Goal: Contribute content: Contribute content

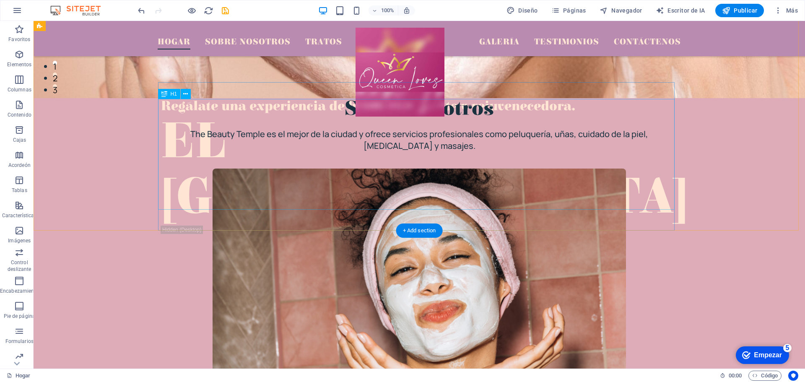
scroll to position [126, 0]
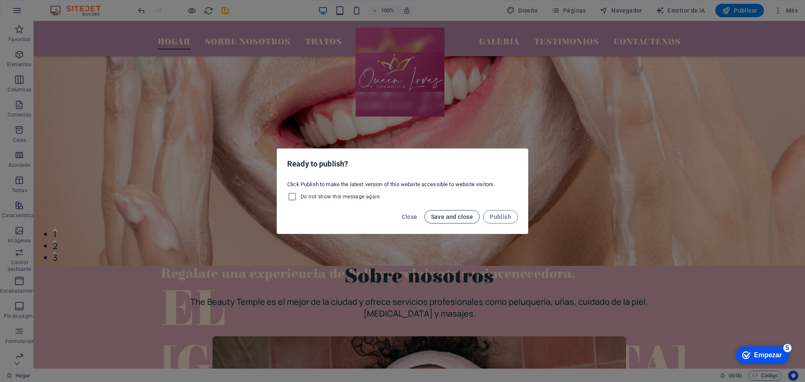
click at [466, 217] on span "Save and close" at bounding box center [452, 216] width 42 height 7
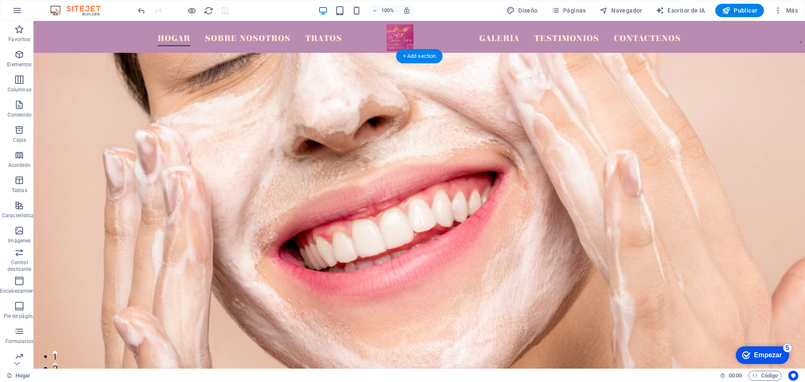
scroll to position [0, 0]
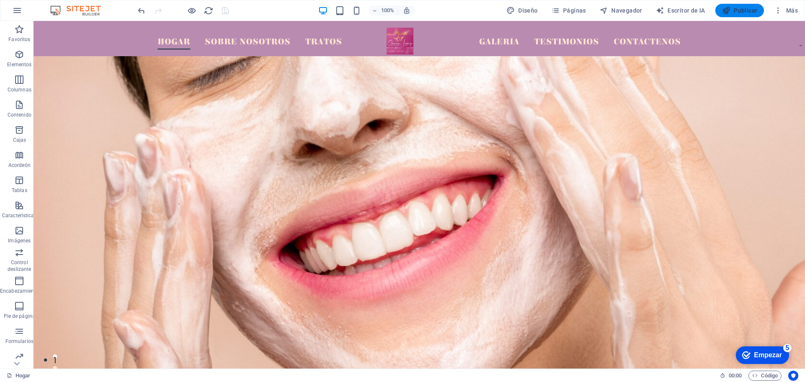
click at [751, 11] on font "Publicar" at bounding box center [745, 10] width 23 height 7
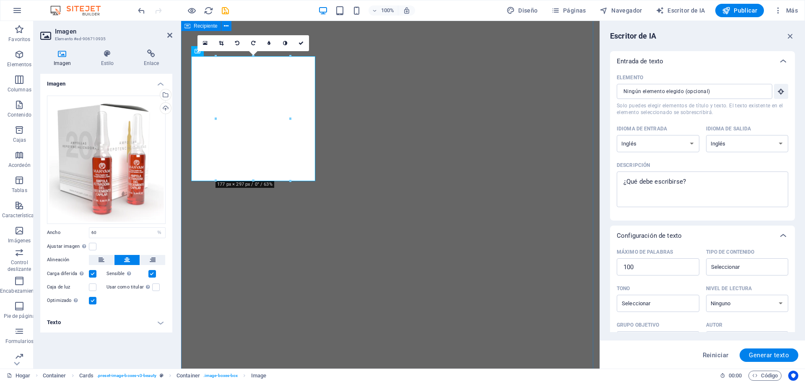
select select "%"
select select "English"
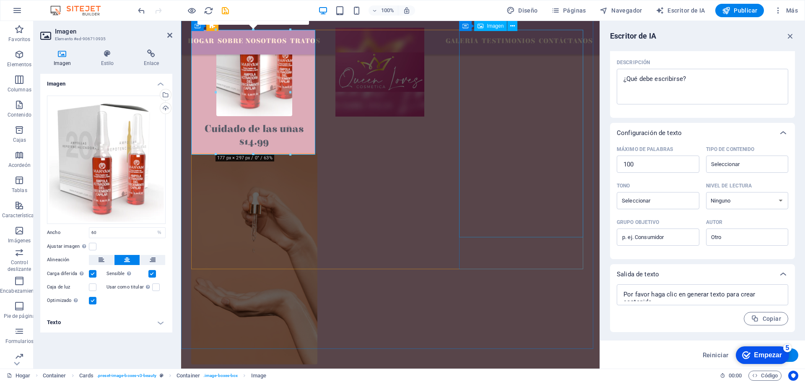
scroll to position [1090, 0]
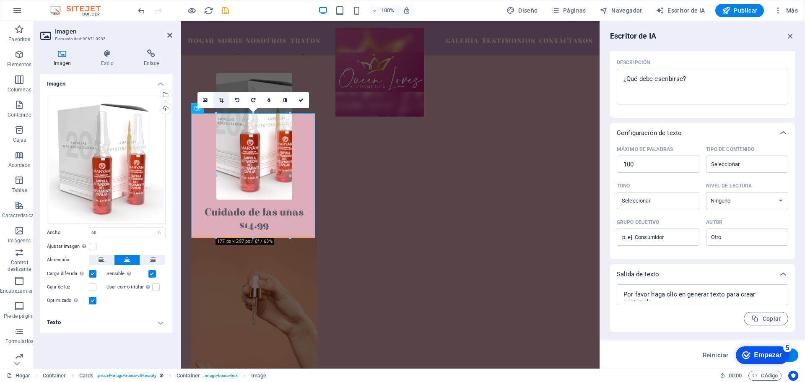
click at [220, 99] on icon at bounding box center [221, 100] width 5 height 5
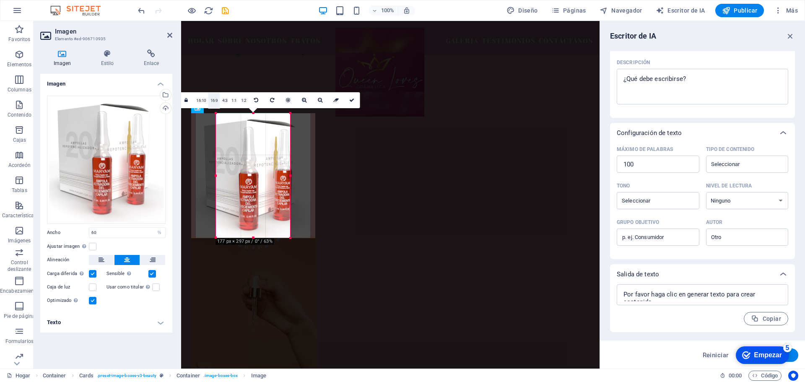
click at [212, 102] on font "16:9" at bounding box center [214, 100] width 8 height 5
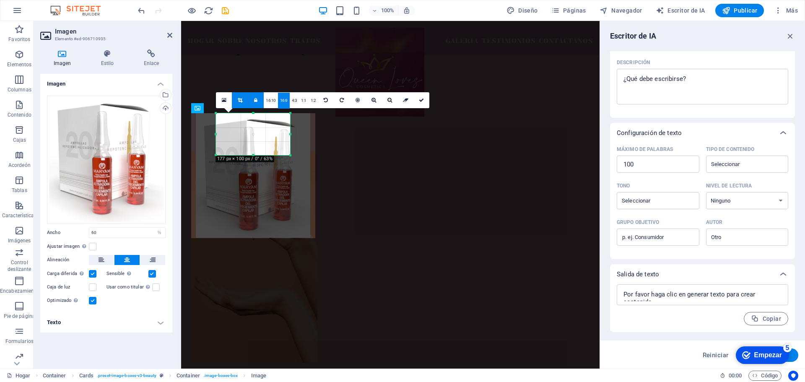
click at [280, 100] on font "16:9" at bounding box center [284, 100] width 8 height 5
click at [293, 102] on font "4:3" at bounding box center [294, 100] width 5 height 5
click at [305, 104] on link "1:1" at bounding box center [304, 101] width 10 height 16
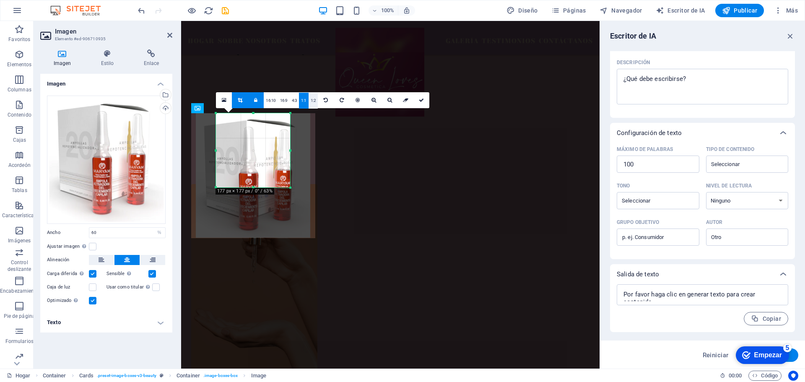
click at [310, 104] on link "1:2" at bounding box center [313, 101] width 10 height 16
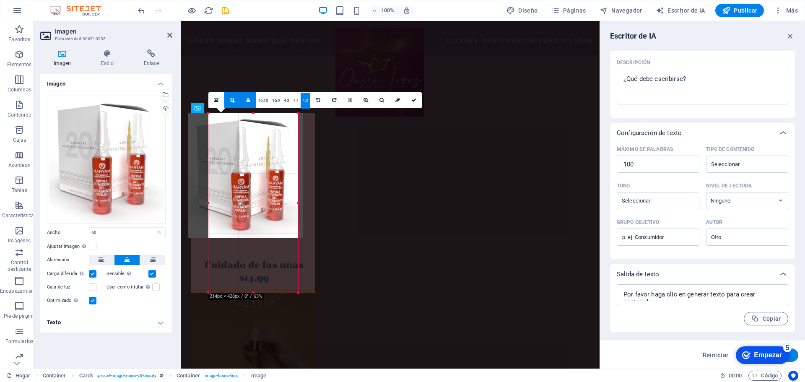
drag, startPoint x: 279, startPoint y: 175, endPoint x: 306, endPoint y: 176, distance: 27.7
click at [298, 176] on div "180 170 160 150 140 130 120 110 100 90 80 70 60 50 40 30 20 10 0 -10 -20 -30 -4…" at bounding box center [253, 202] width 90 height 179
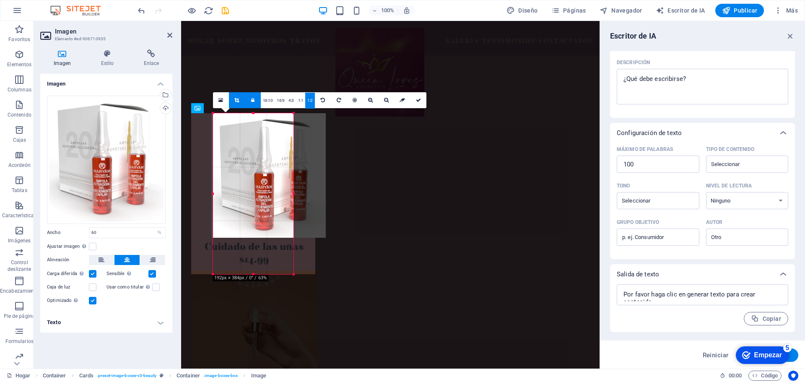
drag, startPoint x: 209, startPoint y: 174, endPoint x: 11, endPoint y: 155, distance: 198.7
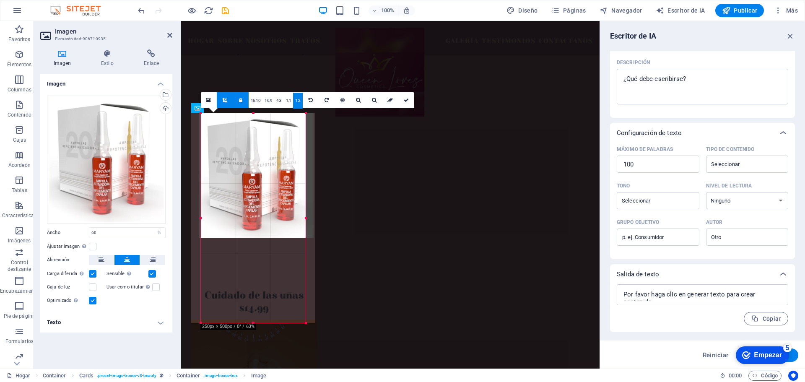
drag, startPoint x: 274, startPoint y: 176, endPoint x: 317, endPoint y: 175, distance: 42.8
click at [306, 175] on div "180 170 160 150 140 130 120 110 100 90 80 70 60 50 40 30 20 10 0 -10 -20 -30 -4…" at bounding box center [253, 218] width 105 height 210
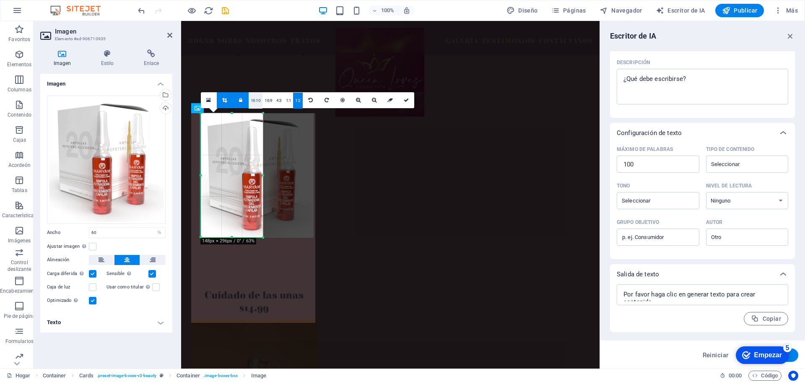
click at [252, 102] on font "16:10" at bounding box center [256, 100] width 10 height 5
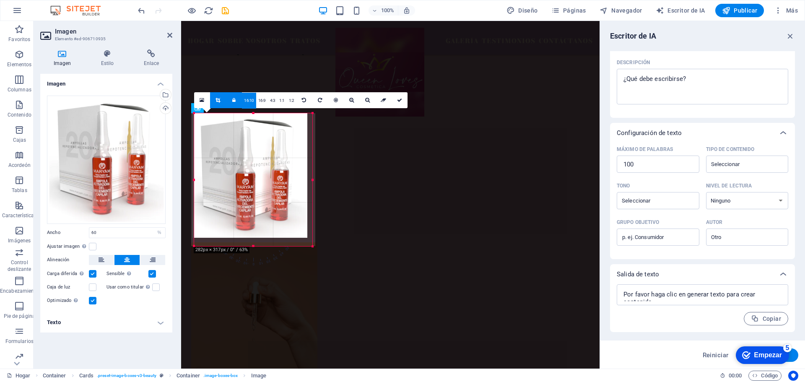
drag, startPoint x: 263, startPoint y: 153, endPoint x: 302, endPoint y: 247, distance: 101.5
click at [302, 246] on div "180 170 160 150 140 130 120 110 100 90 80 70 60 50 40 30 20 10 0 -10 -20 -30 -4…" at bounding box center [253, 179] width 118 height 133
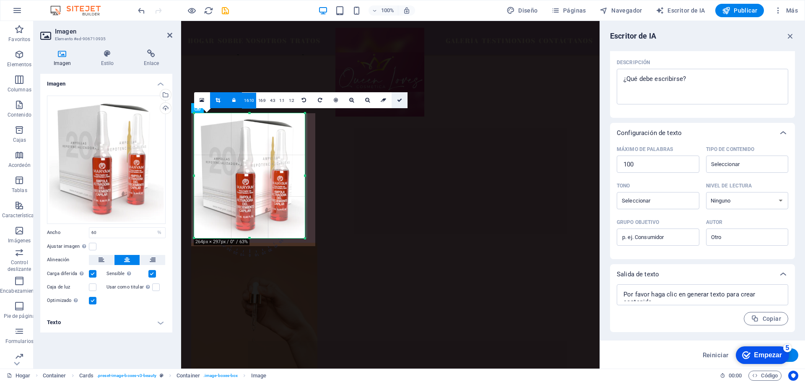
click at [399, 100] on icon at bounding box center [399, 100] width 5 height 5
type input "264"
select select "px"
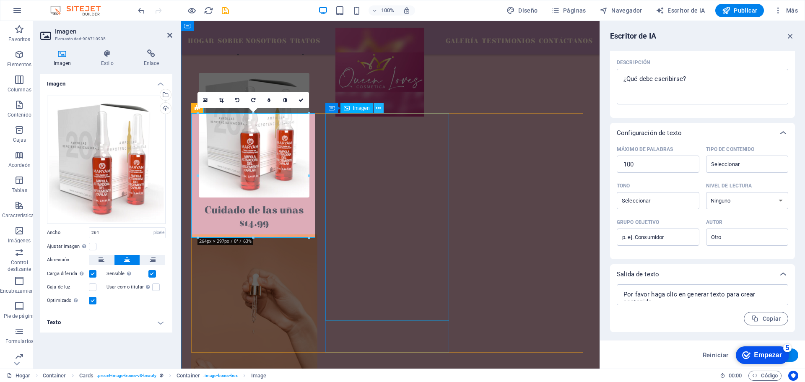
click at [378, 109] on icon at bounding box center [378, 108] width 5 height 9
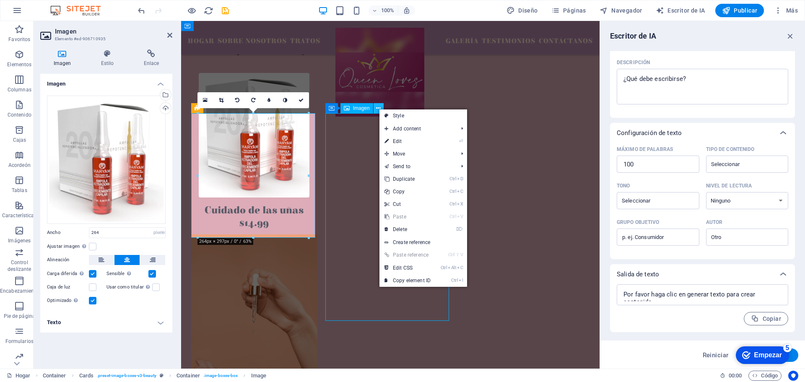
scroll to position [1072, 0]
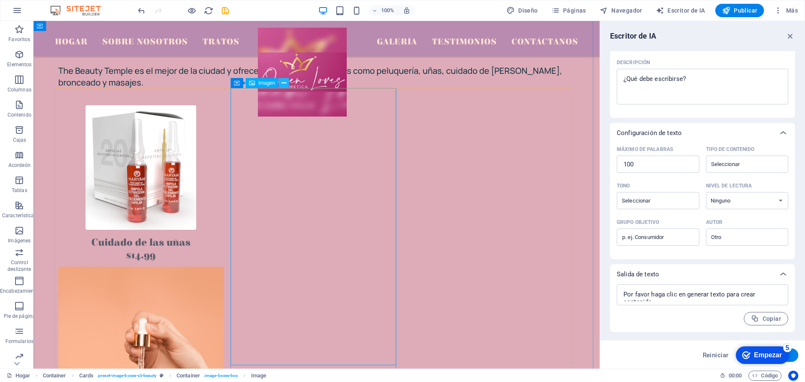
click at [282, 83] on icon at bounding box center [284, 83] width 5 height 9
click at [285, 82] on icon at bounding box center [284, 83] width 5 height 9
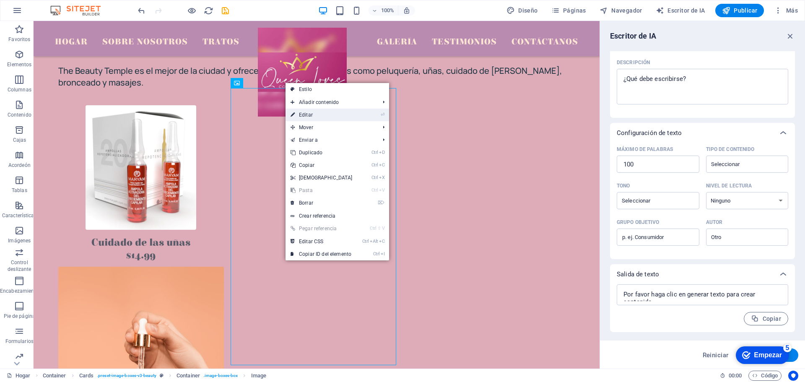
click at [306, 111] on link "⏎ Editar" at bounding box center [321, 115] width 72 height 13
select select "%"
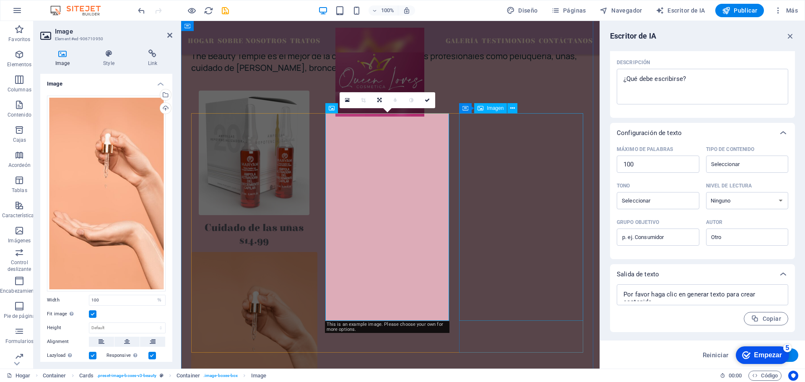
scroll to position [1090, 0]
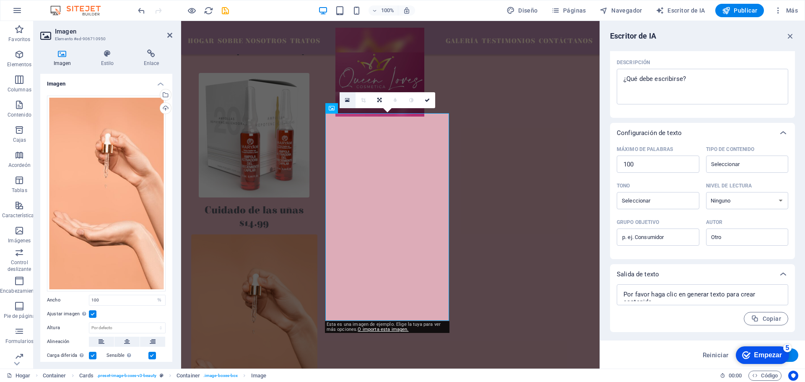
click at [346, 101] on icon at bounding box center [347, 100] width 5 height 6
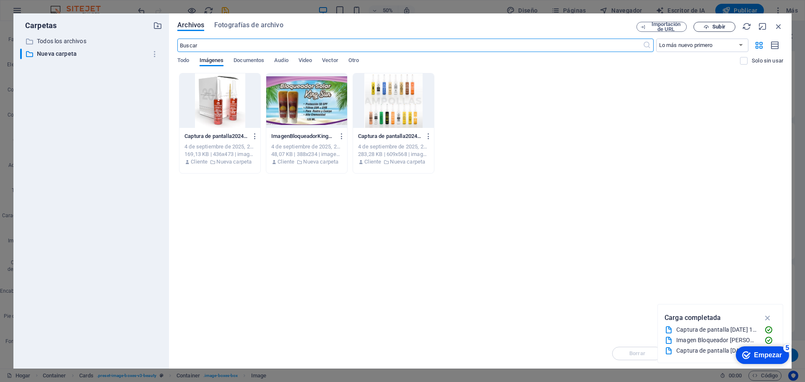
click at [707, 27] on icon "button" at bounding box center [705, 26] width 5 height 5
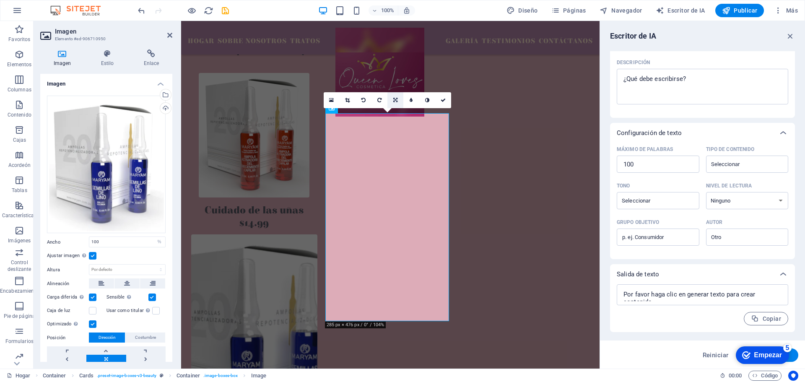
click at [396, 99] on icon at bounding box center [395, 100] width 4 height 5
click at [317, 234] on figure at bounding box center [254, 339] width 126 height 211
click at [131, 158] on div "Arrastre los archivos aquí, haga clic para elegir archivos o seleccione archivo…" at bounding box center [106, 165] width 119 height 138
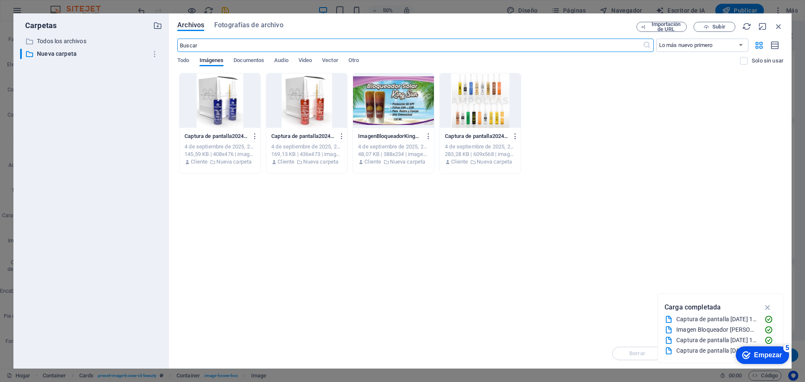
click at [217, 109] on div at bounding box center [219, 100] width 81 height 54
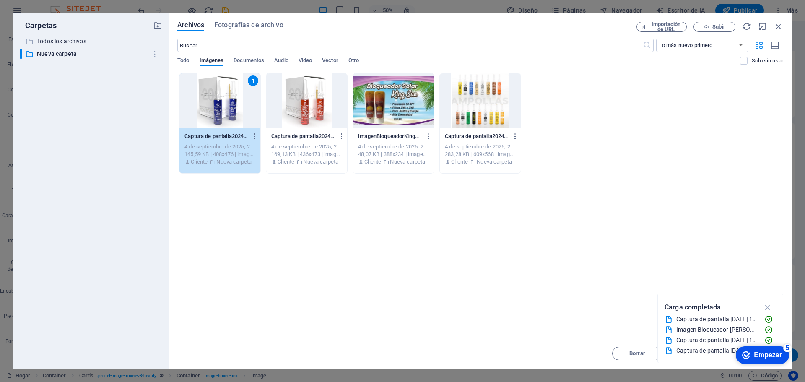
click at [217, 109] on div "1" at bounding box center [219, 100] width 81 height 54
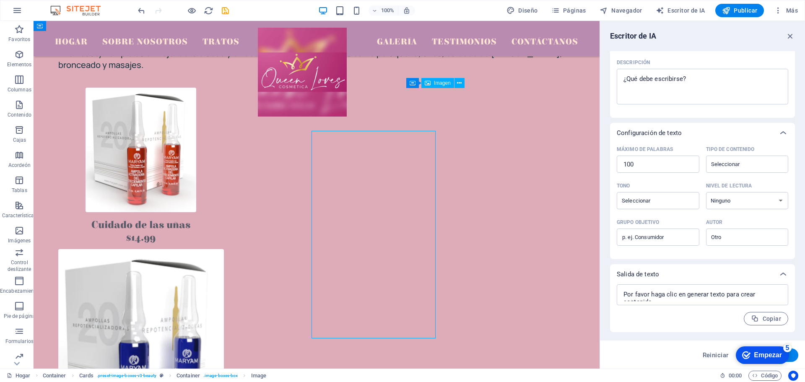
scroll to position [1072, 0]
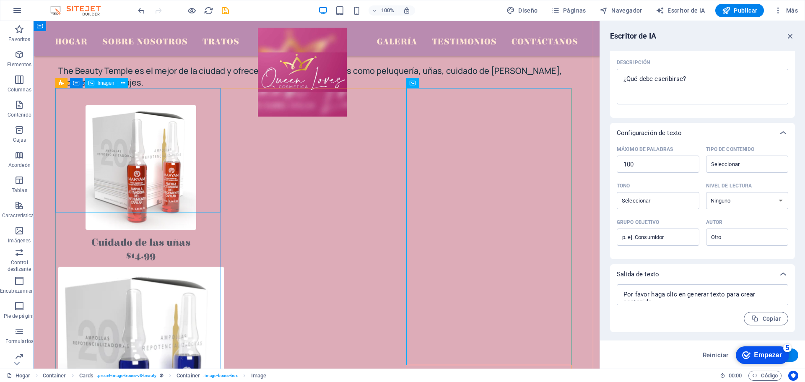
click at [153, 162] on figure at bounding box center [141, 167] width 166 height 124
select select "px"
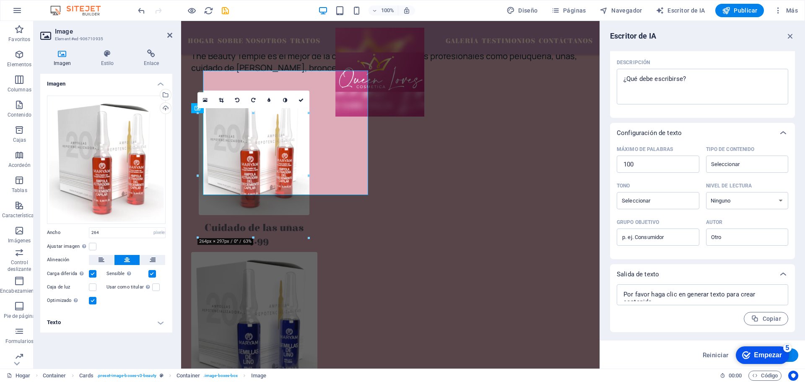
scroll to position [1090, 0]
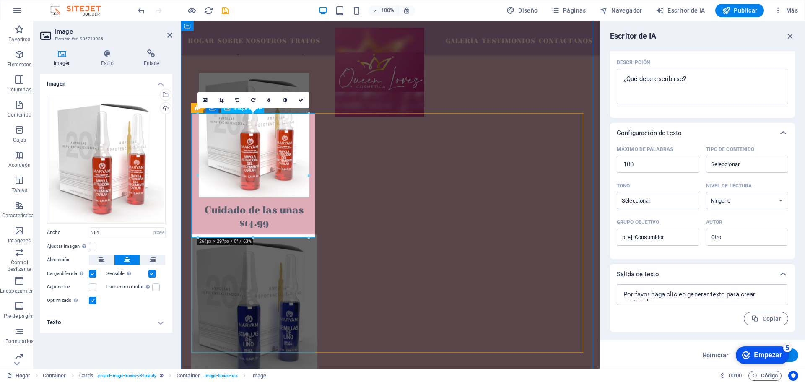
click at [256, 162] on figure at bounding box center [254, 135] width 126 height 124
click at [138, 168] on div "Arrastre los archivos aquí, haga clic para elegir archivos o seleccione archivo…" at bounding box center [106, 160] width 119 height 128
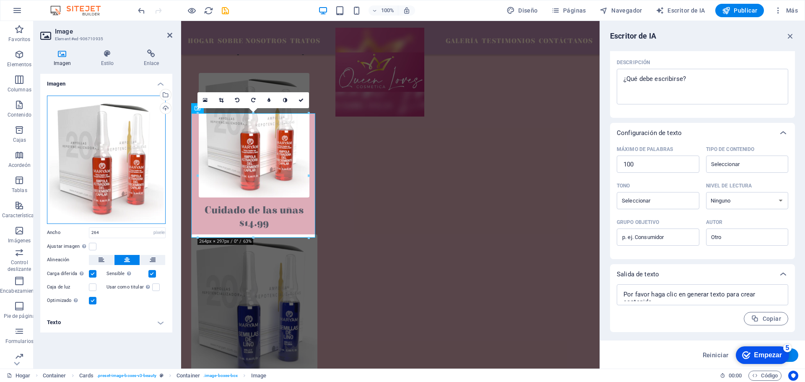
click at [138, 168] on div "Arrastre los archivos aquí, haga clic para elegir archivos o seleccione archivo…" at bounding box center [106, 160] width 119 height 128
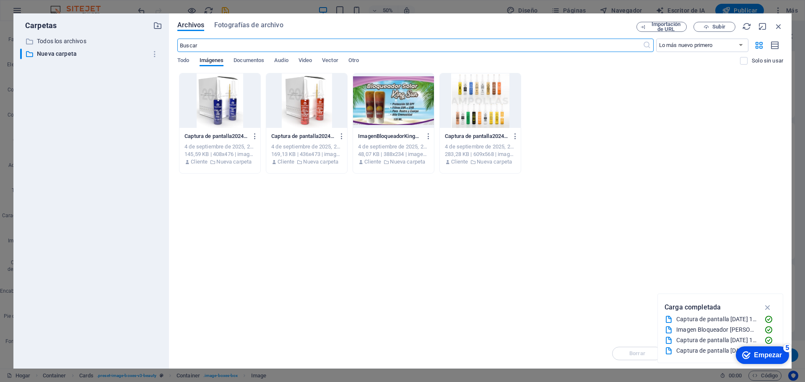
click at [311, 109] on div at bounding box center [306, 100] width 81 height 54
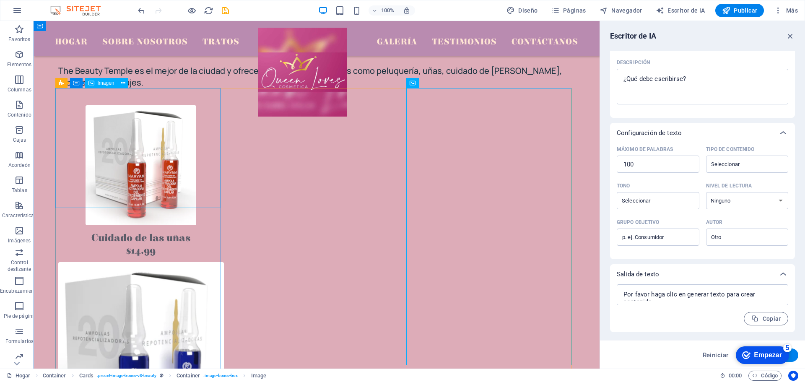
click at [122, 172] on figure at bounding box center [141, 165] width 166 height 120
select select "px"
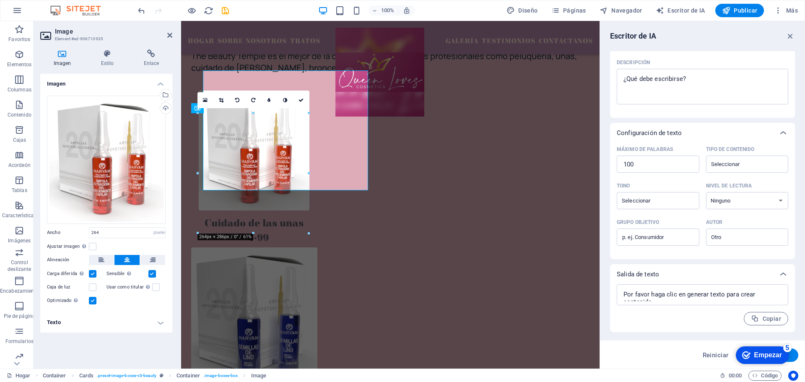
scroll to position [1090, 0]
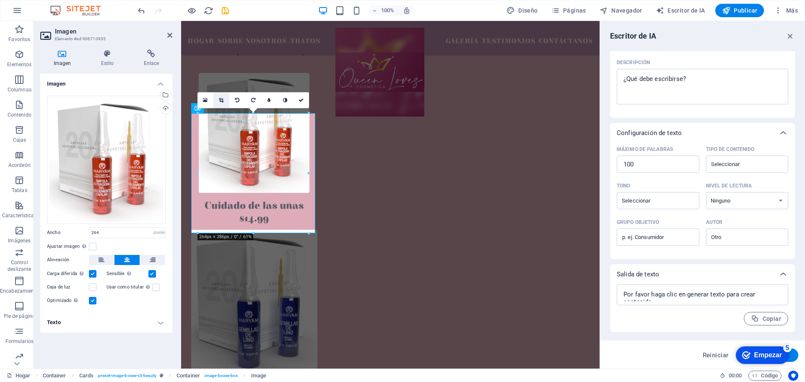
click at [226, 101] on link at bounding box center [221, 100] width 16 height 16
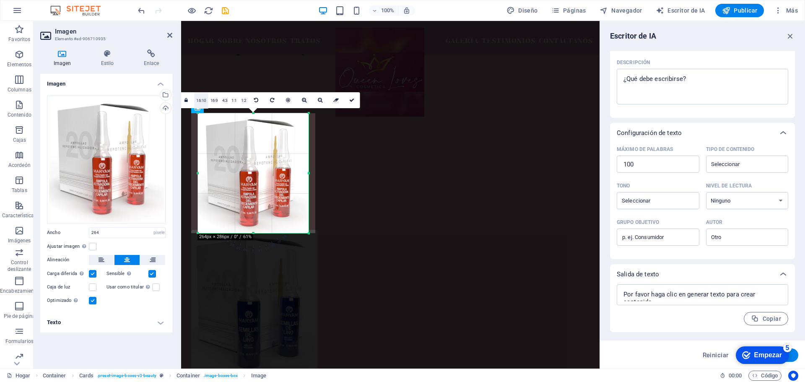
click at [246, 101] on link "1:2" at bounding box center [244, 101] width 10 height 16
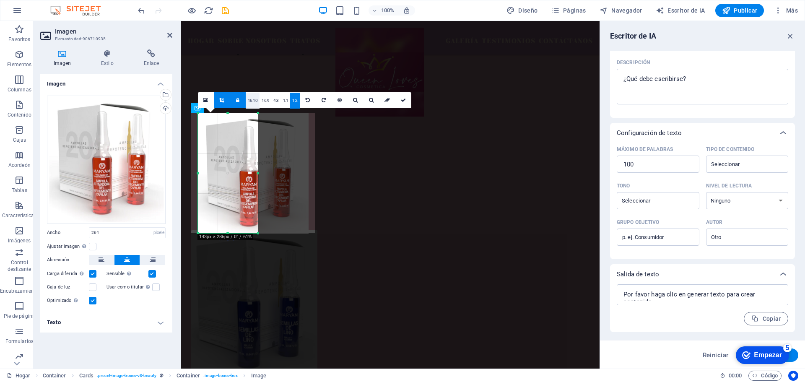
click at [252, 101] on font "16:10" at bounding box center [253, 100] width 10 height 5
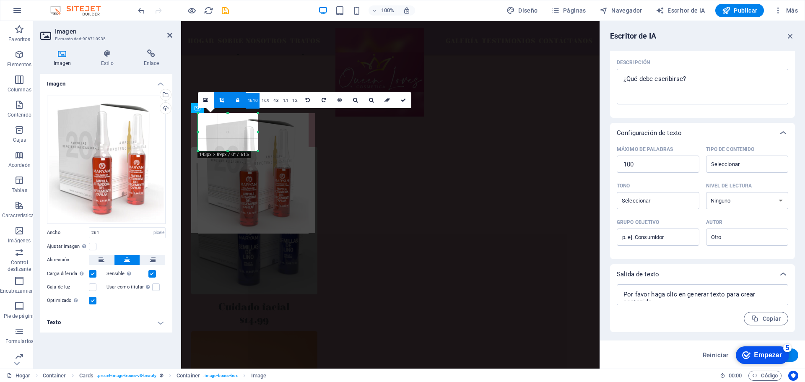
click at [277, 189] on div at bounding box center [253, 173] width 111 height 120
click at [237, 137] on div at bounding box center [253, 173] width 111 height 120
click at [240, 139] on div at bounding box center [253, 173] width 111 height 120
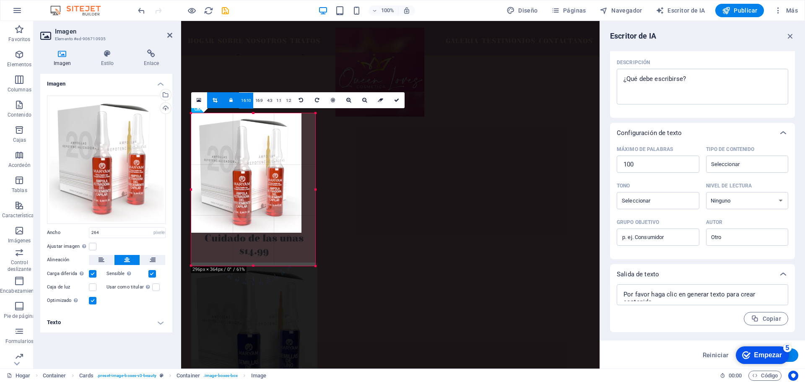
drag, startPoint x: 258, startPoint y: 151, endPoint x: 135, endPoint y: 233, distance: 147.6
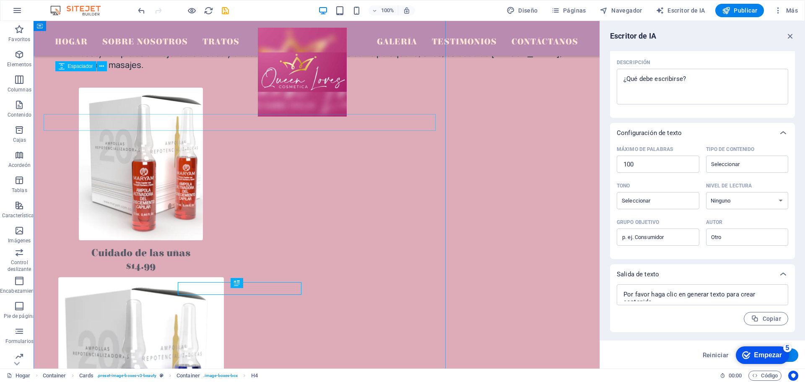
scroll to position [1072, 0]
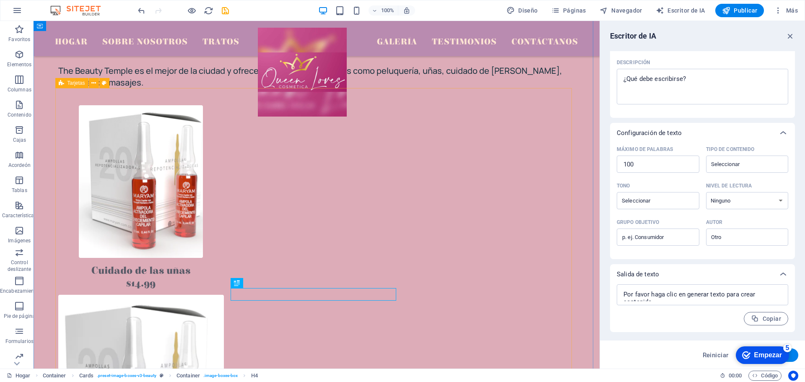
click at [458, 83] on icon at bounding box center [459, 83] width 5 height 9
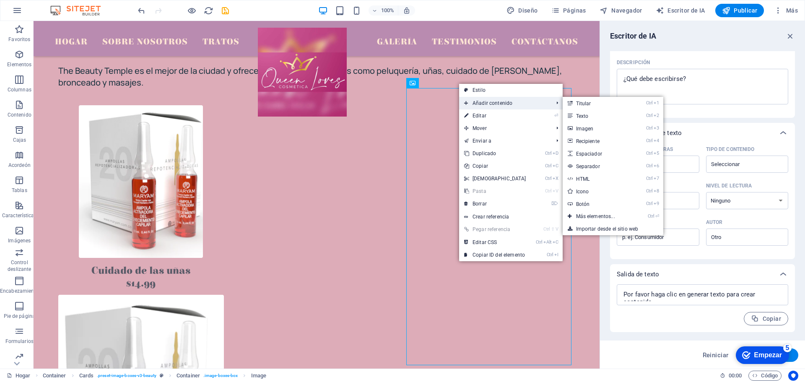
click at [484, 100] on span "Añadir contenido" at bounding box center [504, 103] width 91 height 13
click at [479, 117] on font "Editar" at bounding box center [479, 116] width 14 height 6
select select "%"
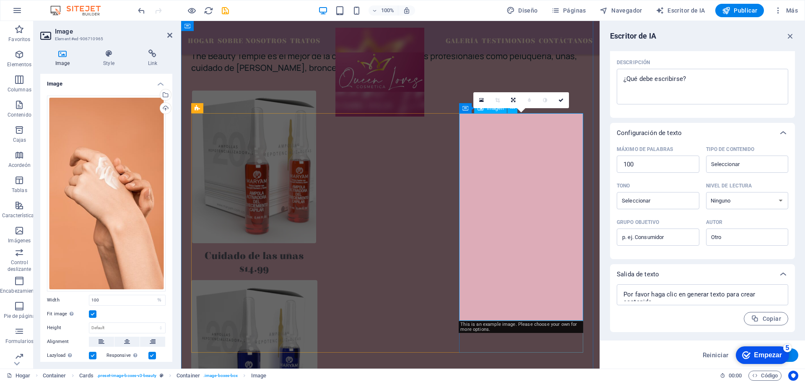
scroll to position [1090, 0]
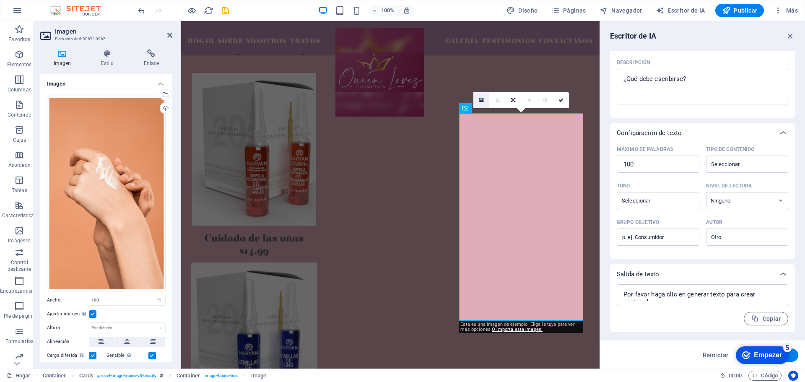
click at [482, 99] on icon at bounding box center [481, 100] width 5 height 6
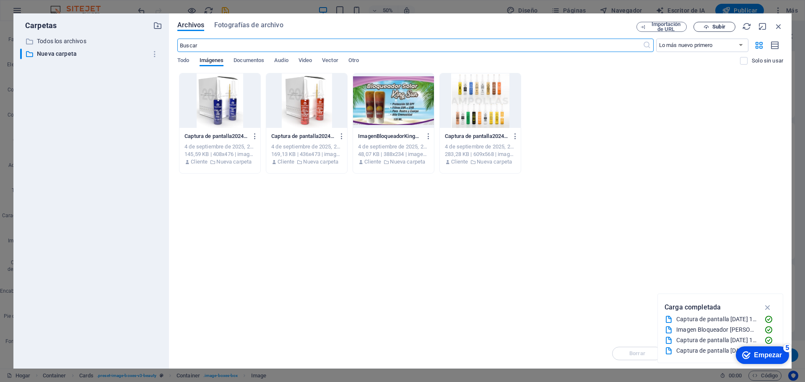
click at [721, 27] on font "Subir" at bounding box center [718, 26] width 13 height 6
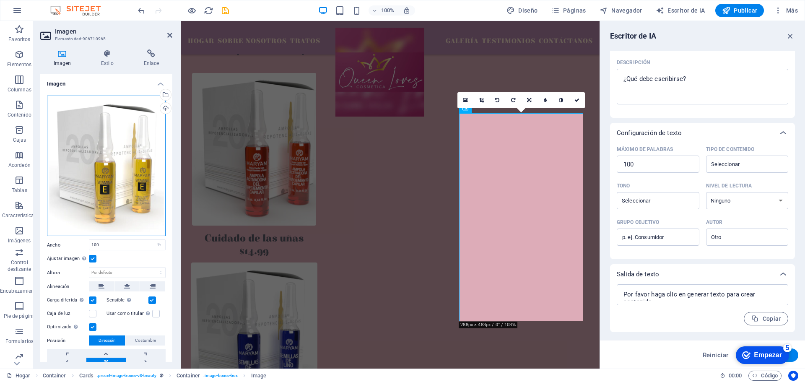
click at [110, 171] on div "Arrastre los archivos aquí, haga clic para elegir archivos o seleccione archivo…" at bounding box center [106, 166] width 119 height 141
click at [110, 171] on body "[DOMAIN_NAME] Hogar Favoritos Elementos Columnas Contenido Cajas Acordeón Tabla…" at bounding box center [402, 191] width 805 height 382
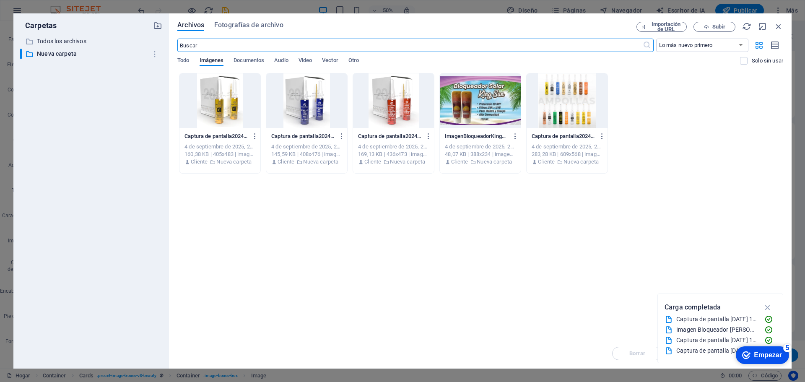
click at [221, 112] on div at bounding box center [219, 100] width 81 height 54
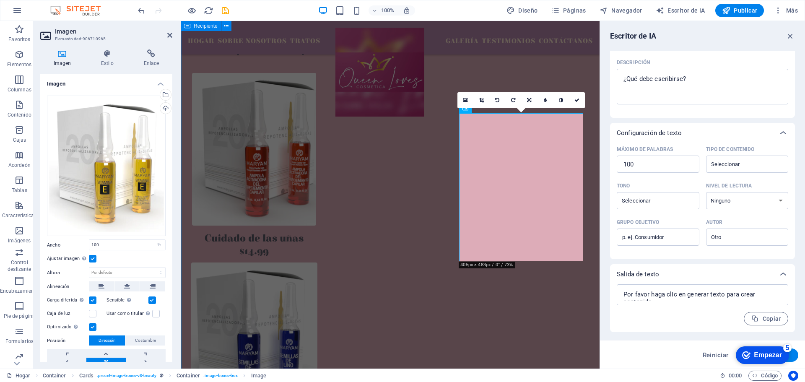
click at [539, 324] on div "Siéntese, relájese y disfrute de nuestros servicios. The [GEOGRAPHIC_DATA] es e…" at bounding box center [390, 325] width 418 height 766
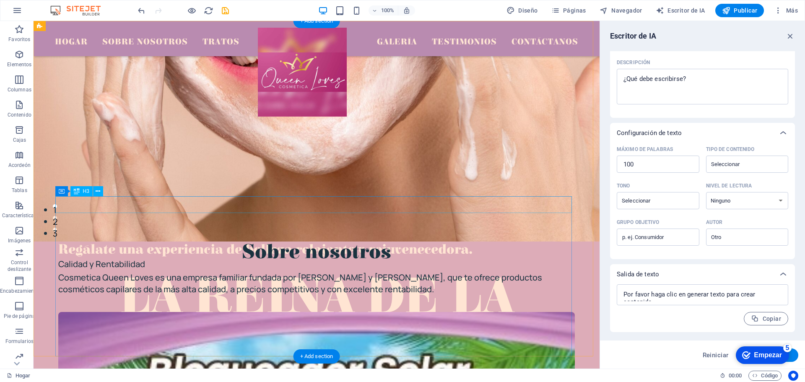
scroll to position [0, 0]
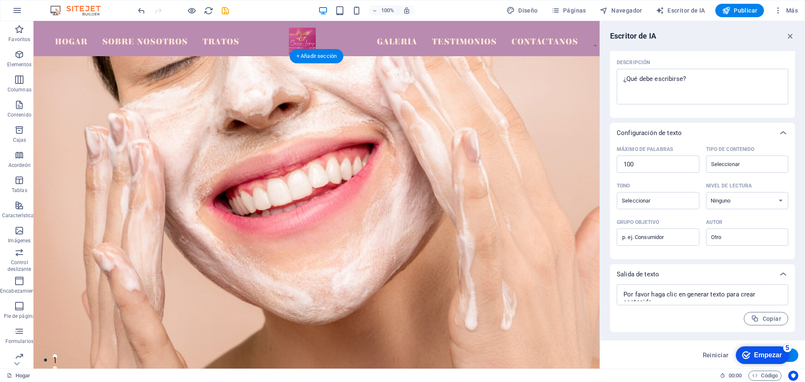
click at [317, 166] on figure at bounding box center [317, 223] width 566 height 335
click at [205, 97] on figure at bounding box center [317, 223] width 566 height 335
select select "px"
select select "banner"
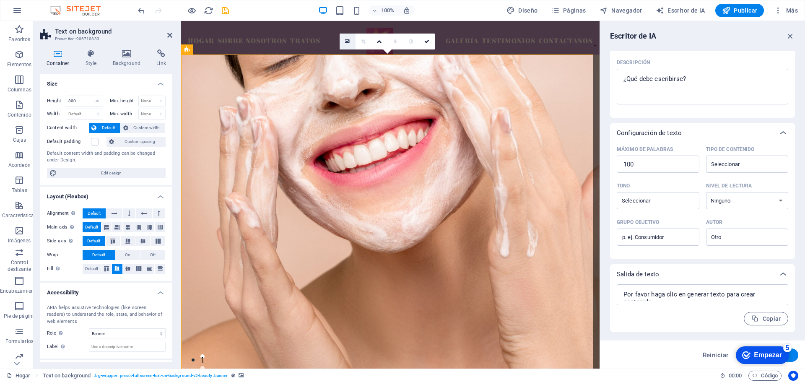
click at [347, 40] on icon at bounding box center [347, 42] width 5 height 6
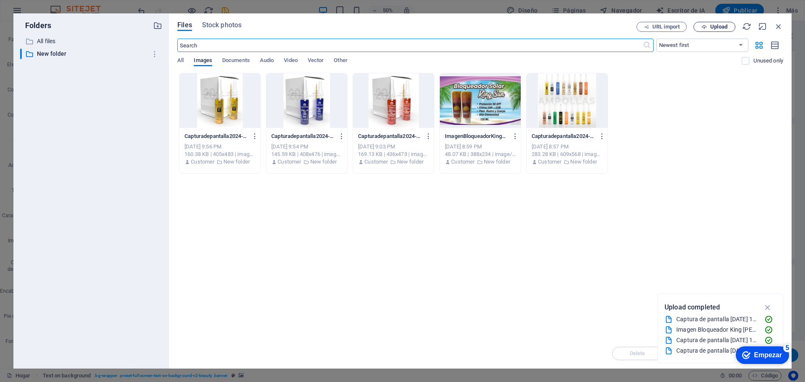
click at [725, 28] on span "Upload" at bounding box center [718, 26] width 17 height 5
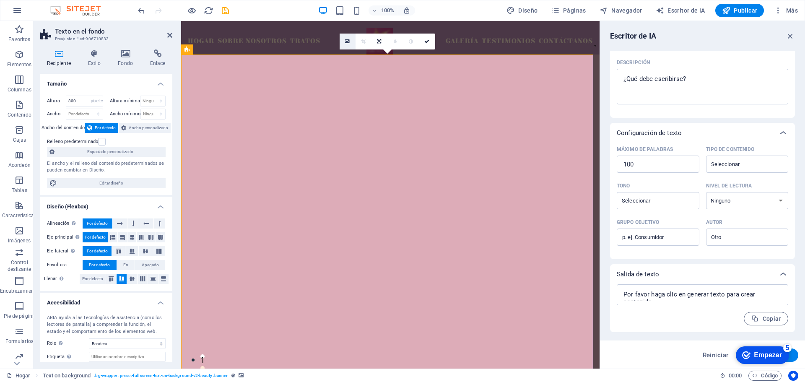
click at [346, 41] on icon at bounding box center [347, 42] width 5 height 6
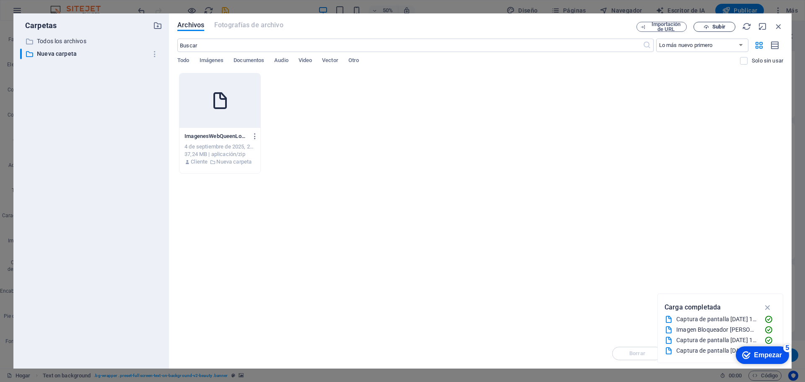
click at [719, 25] on font "Subir" at bounding box center [718, 26] width 13 height 6
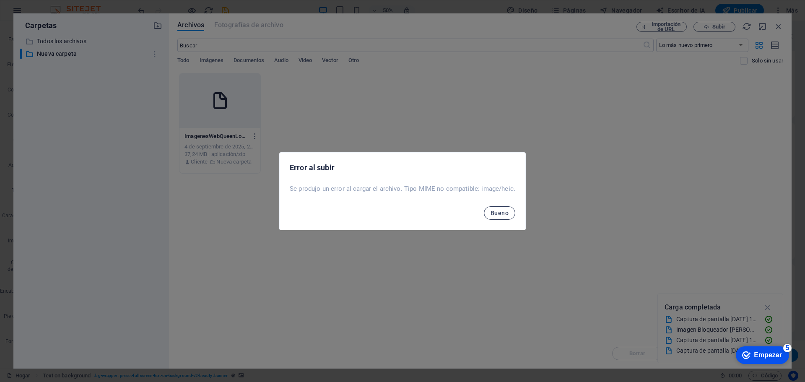
click at [495, 211] on font "Bueno" at bounding box center [499, 213] width 18 height 7
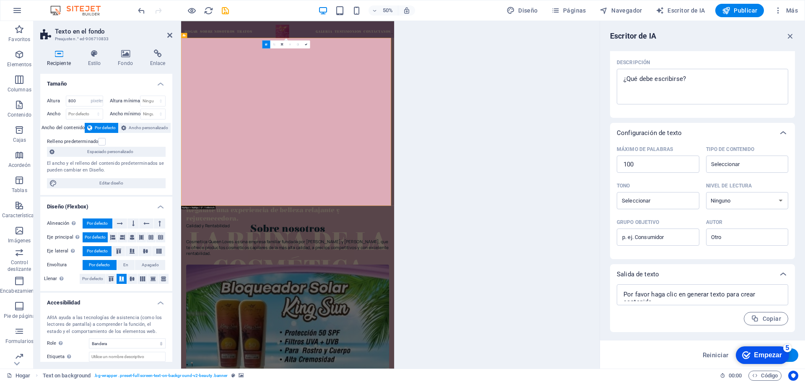
click at [265, 43] on icon at bounding box center [266, 44] width 3 height 3
click at [427, 107] on figure at bounding box center [394, 221] width 426 height 335
click at [121, 50] on icon at bounding box center [125, 53] width 29 height 8
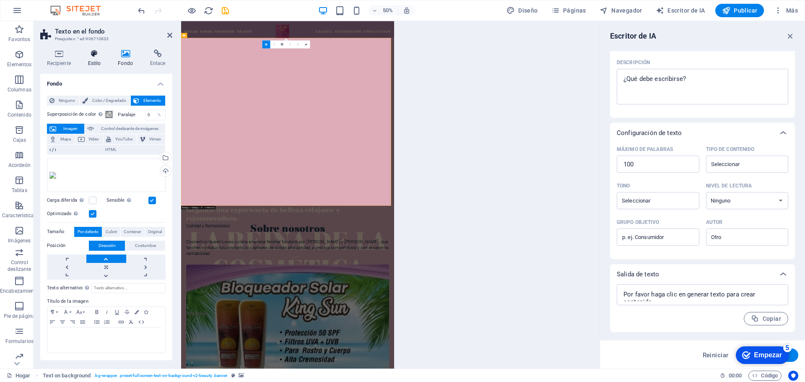
click at [91, 57] on icon at bounding box center [94, 53] width 27 height 8
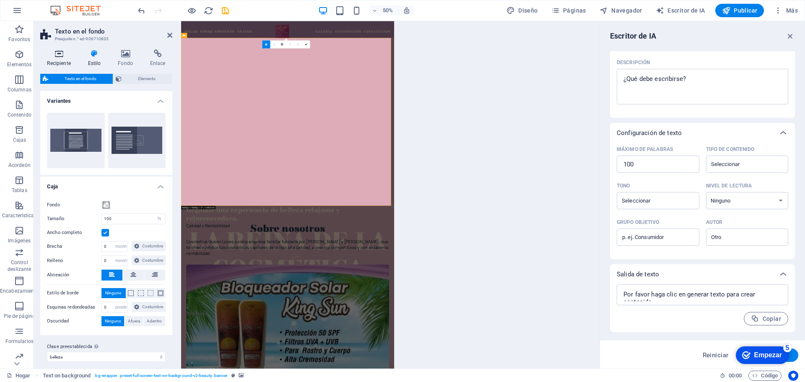
click at [55, 58] on h4 "Recipiente" at bounding box center [60, 58] width 41 height 18
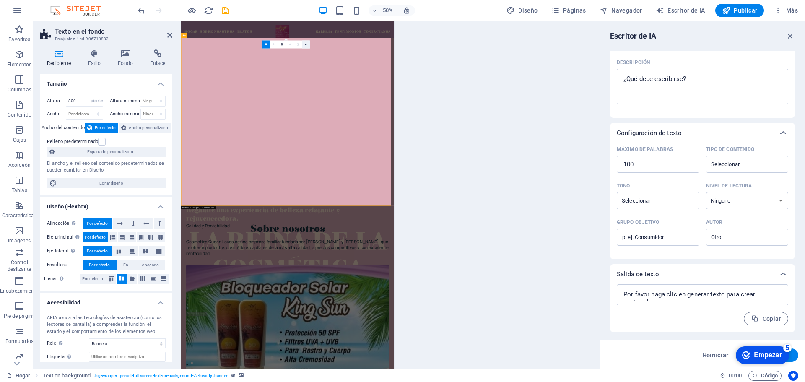
click at [306, 43] on icon at bounding box center [306, 44] width 3 height 3
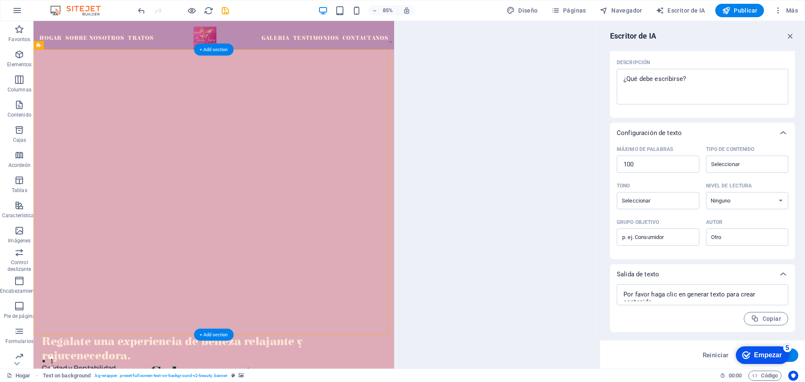
click at [192, 94] on figure at bounding box center [246, 221] width 424 height 335
select select "px"
select select "banner"
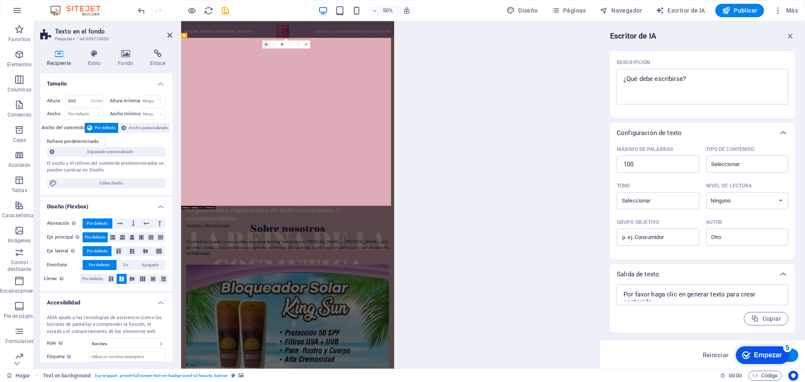
click at [267, 43] on icon at bounding box center [266, 44] width 3 height 3
click at [265, 45] on icon at bounding box center [266, 44] width 3 height 3
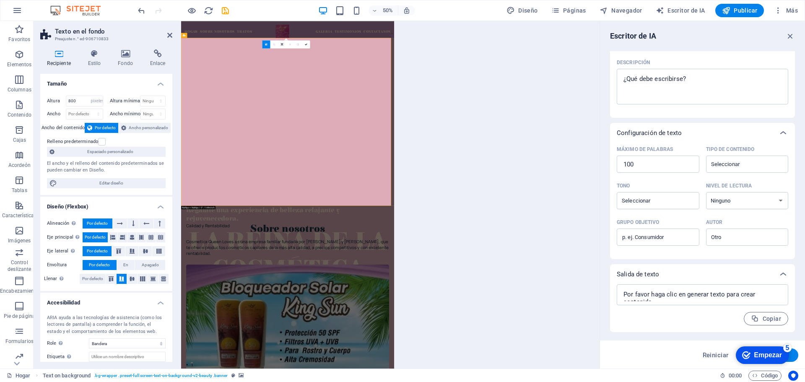
click at [265, 45] on icon at bounding box center [266, 44] width 3 height 3
click at [396, 13] on button "50%" at bounding box center [383, 10] width 30 height 10
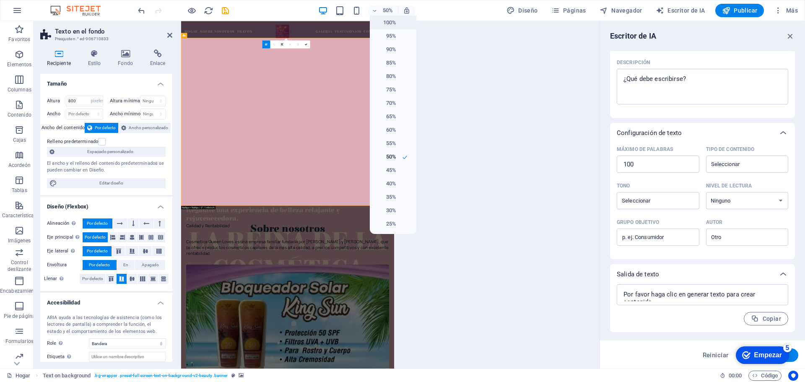
click at [386, 26] on h6 "100%" at bounding box center [385, 23] width 21 height 10
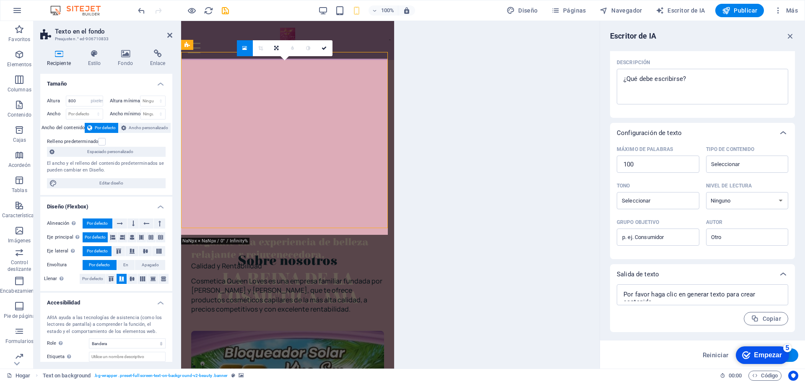
type input "420"
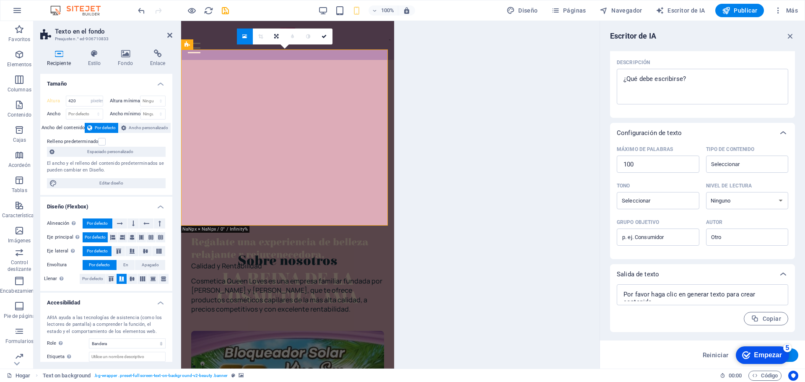
click at [246, 36] on icon at bounding box center [244, 37] width 5 height 6
click at [246, 38] on icon at bounding box center [244, 37] width 5 height 6
click at [124, 57] on icon at bounding box center [125, 53] width 29 height 8
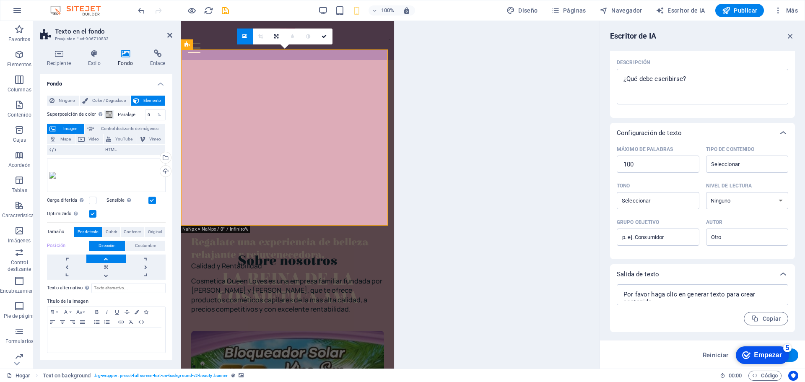
click at [71, 129] on font "Imagen" at bounding box center [70, 128] width 14 height 5
click at [167, 159] on div "Seleccione archivos del administrador de archivos, fotos de archivo o cargue ar…" at bounding box center [164, 158] width 13 height 13
click at [165, 156] on div "Seleccione archivos del administrador de archivos, fotos de archivo o cargue ar…" at bounding box center [164, 158] width 13 height 13
click at [166, 172] on div "Subir" at bounding box center [164, 172] width 13 height 13
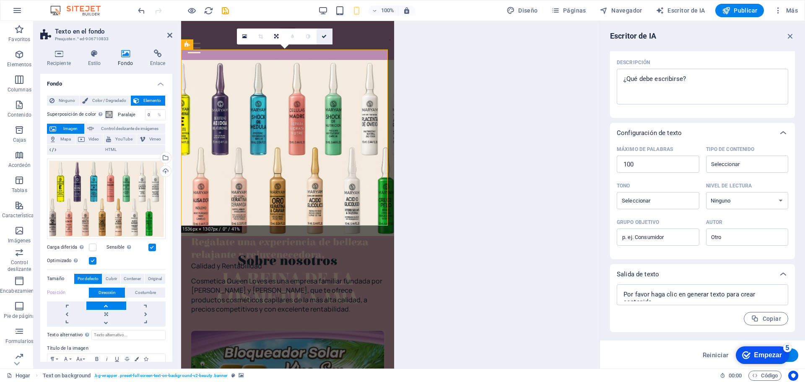
click at [328, 38] on link at bounding box center [324, 37] width 16 height 16
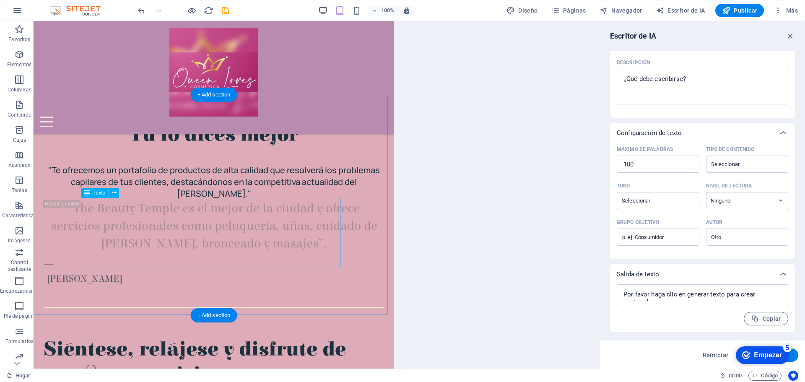
scroll to position [545, 0]
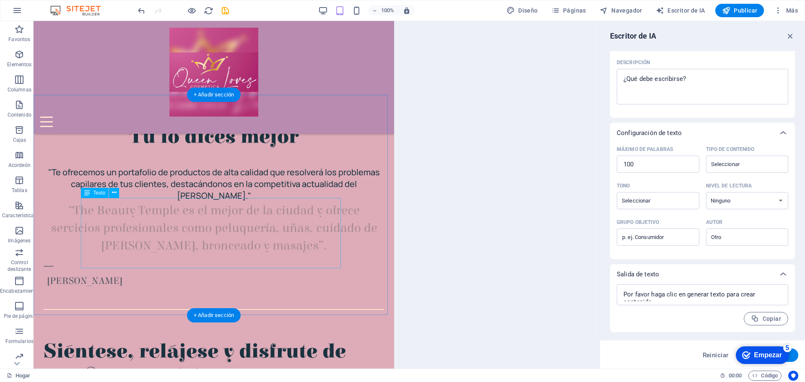
click at [262, 218] on div "“The Beauty Temple es el mejor de la ciudad y ofrece servicios profesionales co…" at bounding box center [214, 228] width 340 height 53
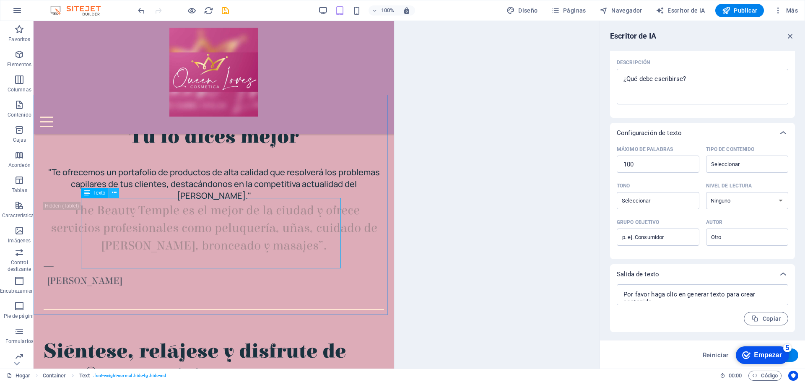
click at [114, 194] on icon at bounding box center [114, 192] width 5 height 9
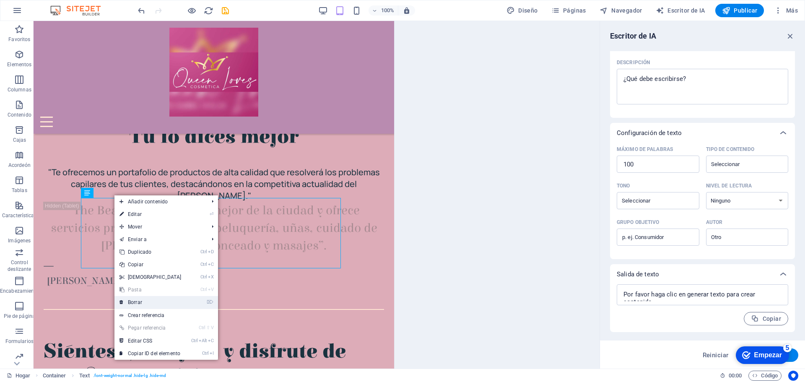
click at [187, 304] on li "⌦ Borrar" at bounding box center [166, 302] width 104 height 13
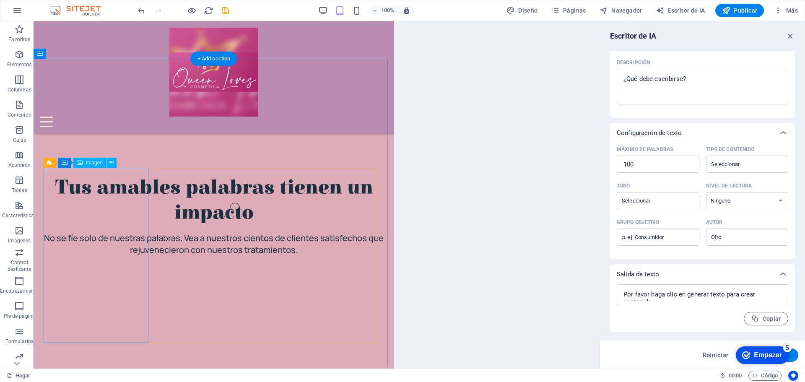
scroll to position [1467, 0]
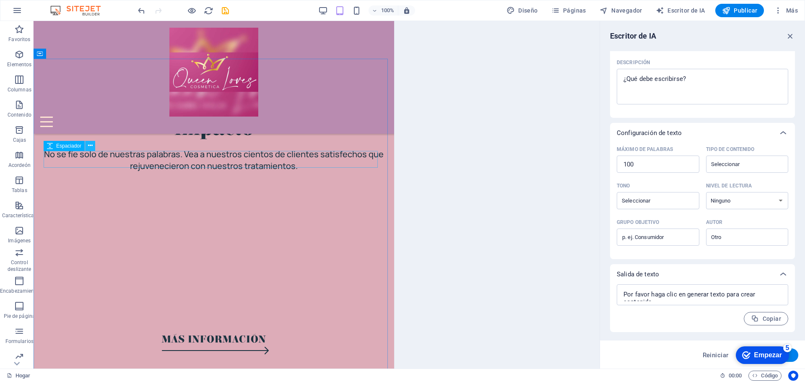
click at [91, 146] on icon at bounding box center [90, 145] width 5 height 9
click at [111, 162] on icon at bounding box center [111, 162] width 5 height 9
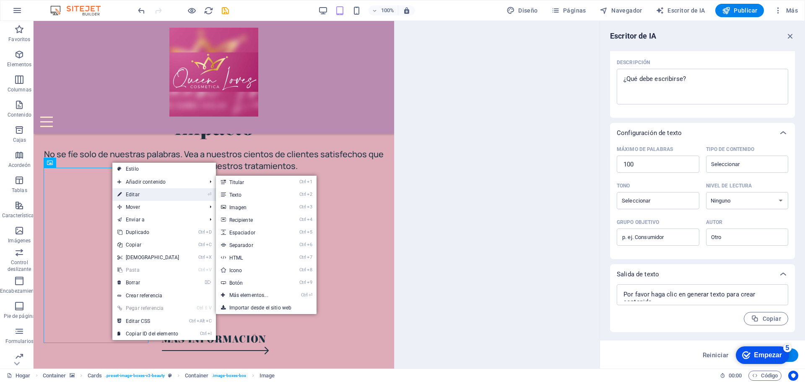
click at [139, 189] on link "⏎ Editar" at bounding box center [148, 194] width 72 height 13
select select "px"
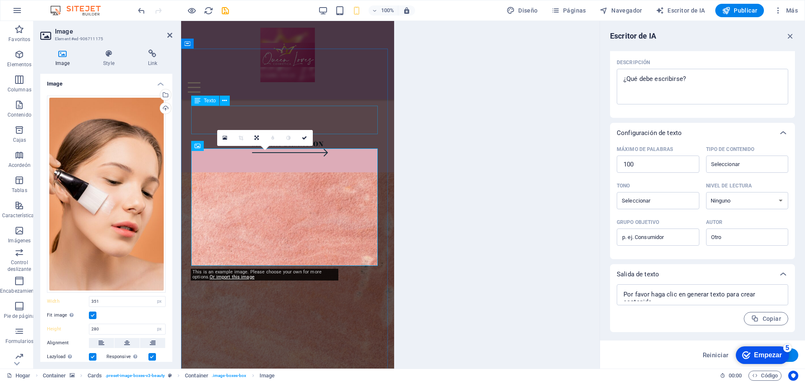
scroll to position [1558, 0]
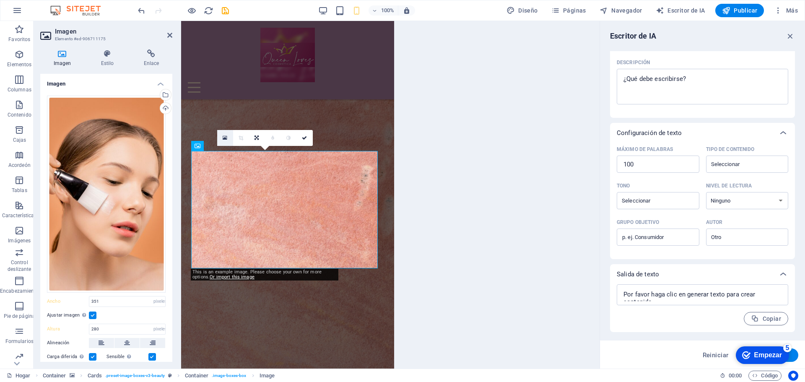
click at [225, 138] on icon at bounding box center [225, 138] width 5 height 6
click at [164, 108] on div "Subir" at bounding box center [164, 109] width 13 height 13
click at [165, 108] on div "Subir" at bounding box center [164, 109] width 13 height 13
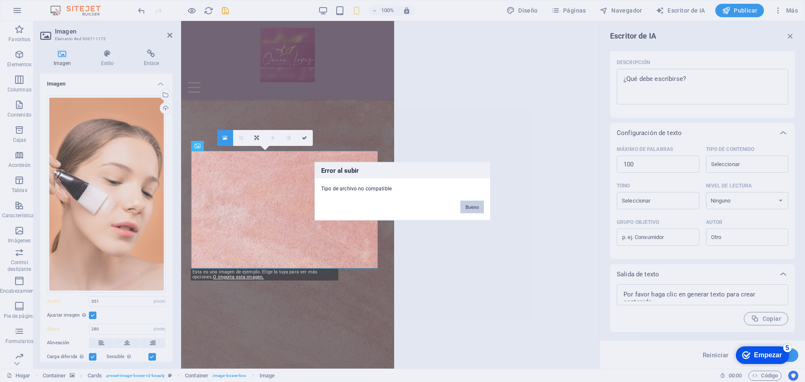
click at [475, 209] on font "Bueno" at bounding box center [471, 206] width 13 height 5
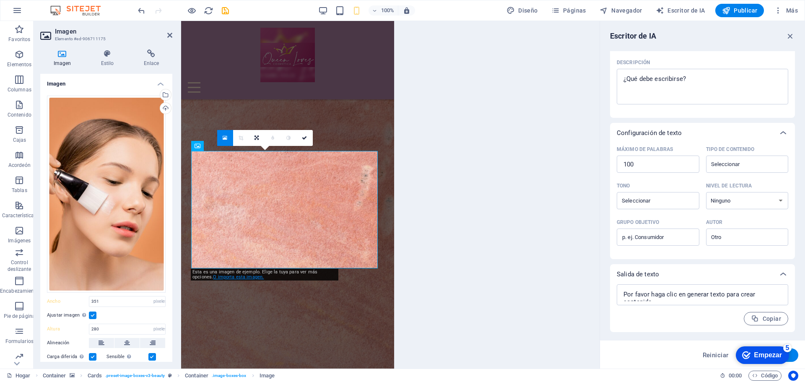
click at [231, 279] on font "O importa esta imagen." at bounding box center [238, 276] width 51 height 5
click at [229, 136] on link at bounding box center [225, 138] width 16 height 16
click at [229, 140] on link at bounding box center [225, 138] width 16 height 16
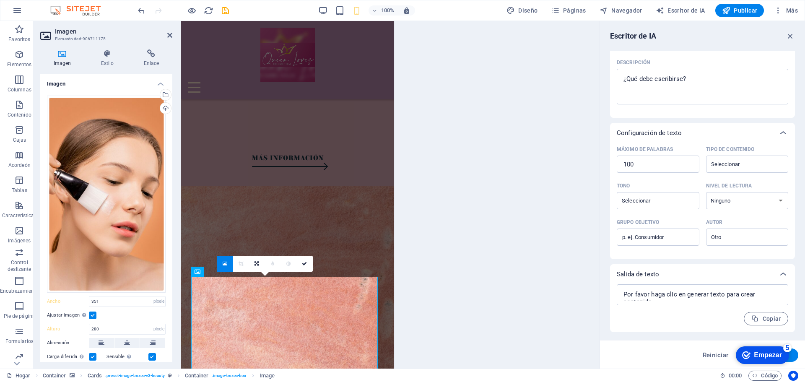
scroll to position [1432, 0]
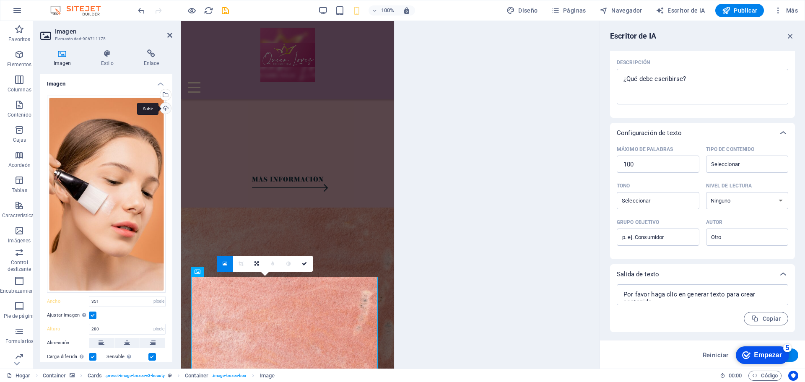
click at [164, 107] on div "Subir" at bounding box center [164, 109] width 13 height 13
click at [736, 11] on font "Publicar" at bounding box center [745, 10] width 23 height 7
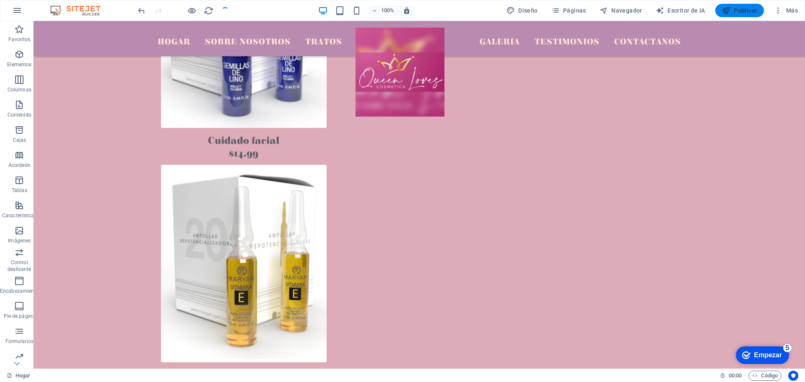
scroll to position [1436, 0]
